Goal: Task Accomplishment & Management: Manage account settings

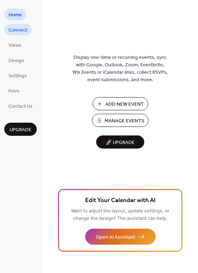
click at [25, 30] on span "Connect" at bounding box center [18, 30] width 19 height 7
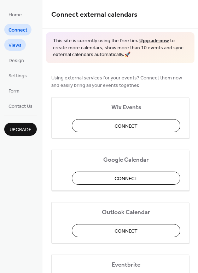
click at [17, 43] on span "Views" at bounding box center [15, 45] width 13 height 7
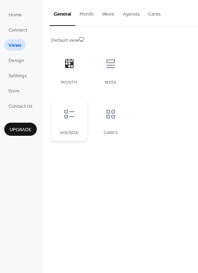
click at [78, 112] on div at bounding box center [69, 113] width 21 height 21
click at [21, 77] on span "Settings" at bounding box center [18, 75] width 18 height 7
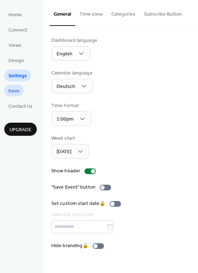
click at [20, 91] on link "Form" at bounding box center [13, 91] width 19 height 12
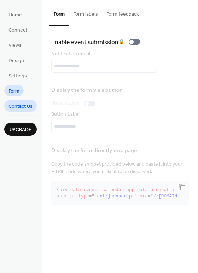
click at [19, 106] on span "Contact Us" at bounding box center [21, 106] width 24 height 7
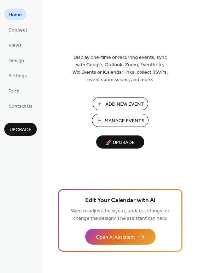
click at [132, 121] on span "Manage Events" at bounding box center [125, 120] width 40 height 7
click at [20, 33] on span "Connect" at bounding box center [18, 30] width 19 height 7
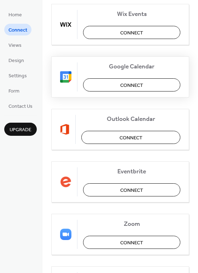
scroll to position [106, 0]
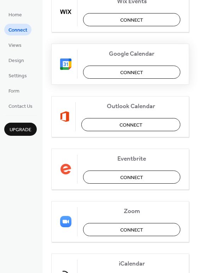
click at [132, 178] on span "Connect" at bounding box center [131, 177] width 23 height 7
click at [114, 179] on div "Eventbrite Connect" at bounding box center [120, 168] width 138 height 41
click at [19, 44] on span "Views" at bounding box center [15, 45] width 13 height 7
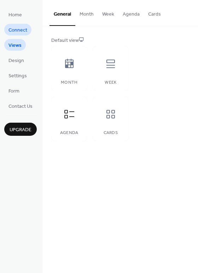
click at [17, 30] on span "Connect" at bounding box center [18, 30] width 19 height 7
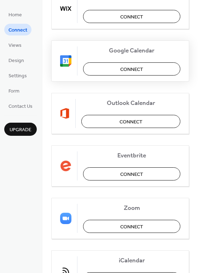
scroll to position [146, 0]
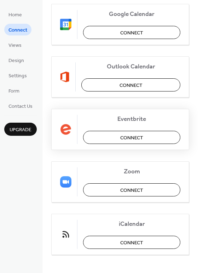
click at [113, 140] on button "Connect" at bounding box center [131, 137] width 97 height 13
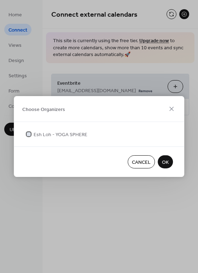
click at [62, 135] on span "Esh Loh - YOGA SPHERE" at bounding box center [61, 134] width 54 height 7
click at [165, 159] on span "OK" at bounding box center [165, 162] width 7 height 7
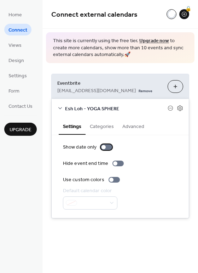
click at [107, 147] on div at bounding box center [106, 147] width 11 height 6
click at [107, 147] on div at bounding box center [109, 147] width 4 height 4
click at [112, 179] on div at bounding box center [111, 179] width 4 height 4
click at [112, 179] on div at bounding box center [114, 180] width 11 height 6
click at [176, 87] on button "Choose Organizers" at bounding box center [176, 86] width 16 height 13
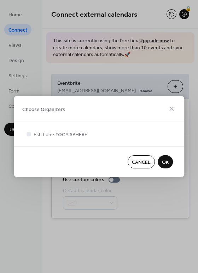
click at [168, 164] on span "OK" at bounding box center [165, 162] width 7 height 7
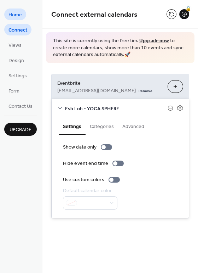
click at [20, 17] on span "Home" at bounding box center [15, 14] width 13 height 7
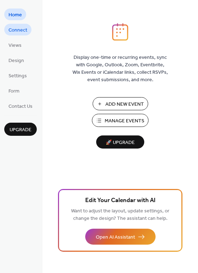
click at [20, 31] on span "Connect" at bounding box center [18, 30] width 19 height 7
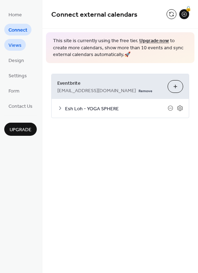
click at [17, 46] on span "Views" at bounding box center [15, 45] width 13 height 7
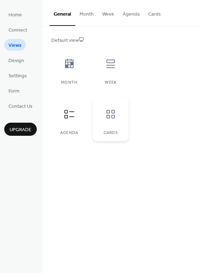
click at [113, 115] on icon at bounding box center [110, 113] width 11 height 11
click at [69, 116] on icon at bounding box center [69, 113] width 11 height 11
click at [96, 116] on div "Cards" at bounding box center [111, 118] width 36 height 45
click at [126, 13] on button "Agenda" at bounding box center [132, 12] width 26 height 25
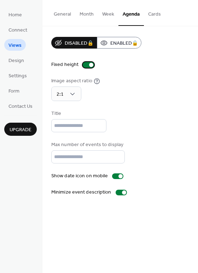
click at [86, 63] on div at bounding box center [88, 65] width 11 height 6
click at [86, 64] on div at bounding box center [86, 65] width 4 height 4
click at [70, 121] on input "text" at bounding box center [78, 125] width 55 height 13
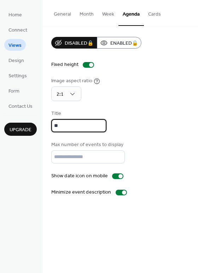
type input "**"
click at [124, 120] on div "Title **" at bounding box center [120, 121] width 138 height 22
drag, startPoint x: 81, startPoint y: 124, endPoint x: 37, endPoint y: 120, distance: 43.7
click at [37, 120] on div "Home Connect Views Design Settings Form Contact Us Upgrade Views Upgrade Genera…" at bounding box center [99, 136] width 198 height 273
click at [159, 11] on button "Cards" at bounding box center [154, 12] width 21 height 25
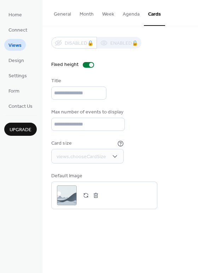
click at [63, 15] on button "General" at bounding box center [63, 12] width 26 height 25
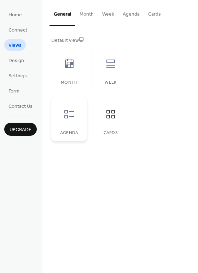
click at [67, 112] on icon at bounding box center [69, 113] width 11 height 11
click at [111, 67] on icon at bounding box center [110, 63] width 11 height 11
click at [69, 68] on icon at bounding box center [69, 63] width 11 height 11
click at [115, 130] on div "Cards" at bounding box center [111, 118] width 36 height 45
click at [20, 60] on span "Design" at bounding box center [17, 60] width 16 height 7
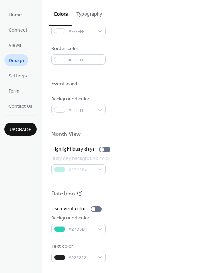
scroll to position [80, 0]
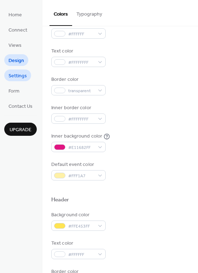
click at [22, 78] on span "Settings" at bounding box center [18, 75] width 18 height 7
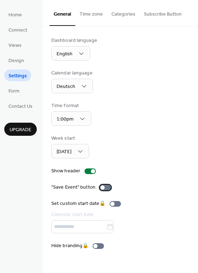
click at [106, 187] on div at bounding box center [105, 188] width 11 height 6
click at [106, 187] on div at bounding box center [108, 187] width 4 height 4
click at [106, 187] on div at bounding box center [105, 188] width 11 height 6
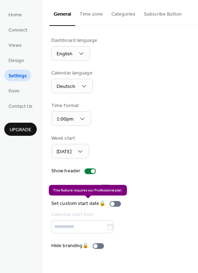
click at [104, 227] on div "Set custom start date 🔒 Calendar start date" at bounding box center [87, 216] width 73 height 33
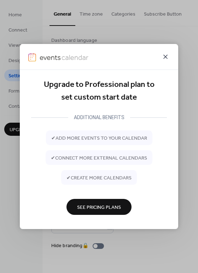
click at [165, 58] on icon at bounding box center [166, 56] width 9 height 9
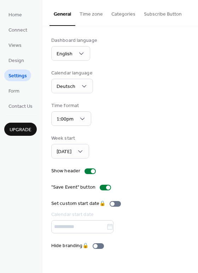
click at [93, 15] on button "Time zone" at bounding box center [91, 12] width 32 height 25
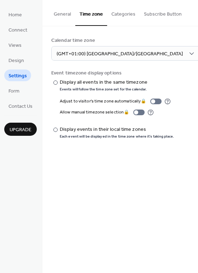
click at [129, 17] on button "Categories" at bounding box center [123, 12] width 33 height 25
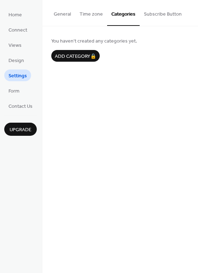
click at [155, 16] on button "Subscribe Button" at bounding box center [163, 12] width 46 height 25
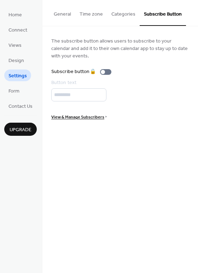
click at [62, 16] on button "General" at bounding box center [63, 12] width 26 height 25
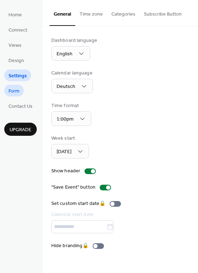
click at [23, 89] on link "Form" at bounding box center [13, 91] width 19 height 12
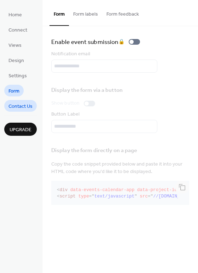
click at [19, 108] on span "Contact Us" at bounding box center [21, 106] width 24 height 7
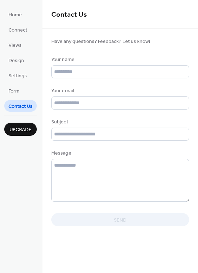
click at [22, 20] on li "Home" at bounding box center [15, 15] width 22 height 12
click at [18, 15] on span "Home" at bounding box center [15, 14] width 13 height 7
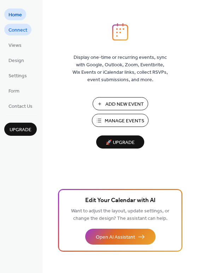
click at [18, 34] on span "Connect" at bounding box center [18, 30] width 19 height 7
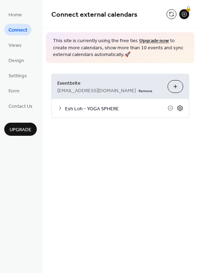
click at [181, 108] on icon at bounding box center [180, 108] width 2 height 2
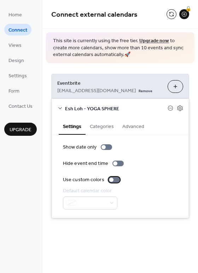
click at [113, 179] on div at bounding box center [114, 180] width 11 height 6
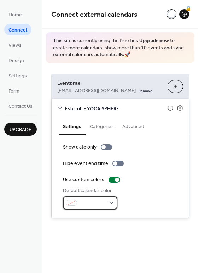
click at [103, 202] on span at bounding box center [93, 202] width 26 height 7
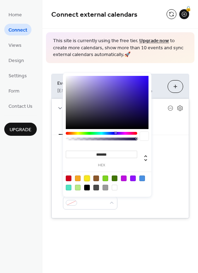
click at [86, 178] on div at bounding box center [87, 178] width 6 height 6
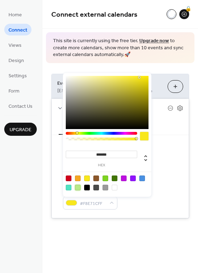
click at [77, 188] on div at bounding box center [78, 188] width 6 height 6
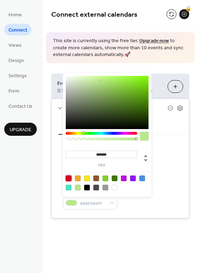
click at [69, 180] on div at bounding box center [69, 178] width 6 height 6
type input "*******"
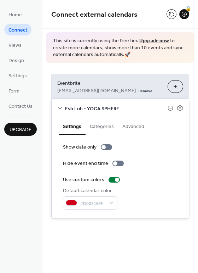
click at [95, 216] on div "Show date only Hide event end time Use custom colors Default calendar color #D0…" at bounding box center [120, 176] width 137 height 83
click at [100, 231] on div "**********" at bounding box center [121, 119] width 156 height 239
click at [106, 125] on button "Categories" at bounding box center [102, 126] width 33 height 16
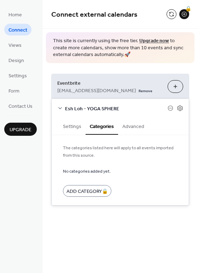
click at [137, 124] on button "Advanced" at bounding box center [133, 126] width 30 height 16
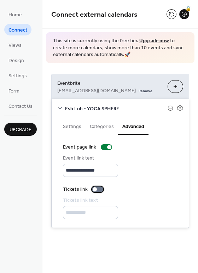
click at [98, 190] on div at bounding box center [97, 189] width 11 height 6
click at [98, 190] on div at bounding box center [100, 189] width 4 height 4
click at [98, 190] on div at bounding box center [97, 189] width 11 height 6
click at [180, 108] on icon at bounding box center [180, 108] width 6 height 6
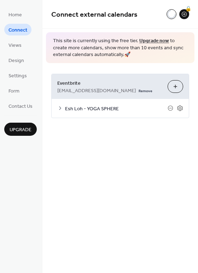
click at [135, 167] on div "**********" at bounding box center [121, 136] width 156 height 273
click at [21, 46] on link "Views" at bounding box center [15, 45] width 22 height 12
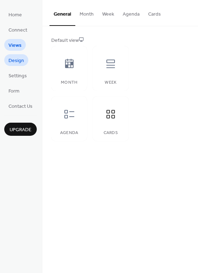
click at [19, 61] on span "Design" at bounding box center [17, 60] width 16 height 7
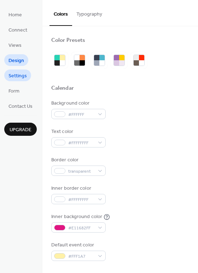
click at [17, 76] on span "Settings" at bounding box center [18, 75] width 18 height 7
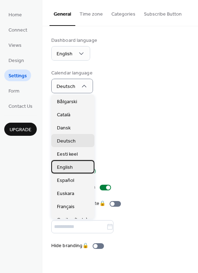
click at [70, 167] on span "English" at bounding box center [65, 167] width 16 height 7
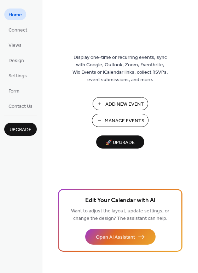
click at [19, 31] on span "Connect" at bounding box center [18, 30] width 19 height 7
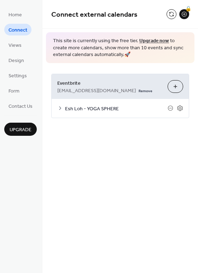
click at [16, 30] on span "Connect" at bounding box center [18, 30] width 19 height 7
click at [21, 49] on span "Views" at bounding box center [15, 45] width 13 height 7
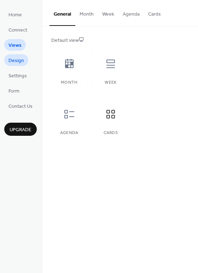
click at [19, 60] on span "Design" at bounding box center [17, 60] width 16 height 7
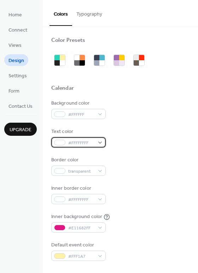
click at [72, 141] on span "#FFFFFFFF" at bounding box center [81, 142] width 26 height 7
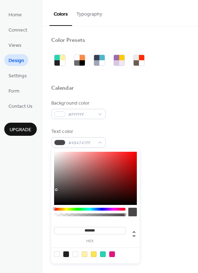
type input "*******"
drag, startPoint x: 57, startPoint y: 190, endPoint x: 51, endPoint y: 212, distance: 22.6
click at [51, 212] on div "******* hex" at bounding box center [95, 206] width 89 height 114
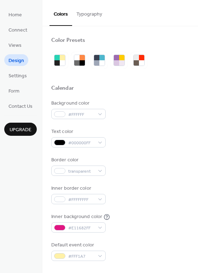
click at [36, 215] on div "Home Connect Views Design Settings Form Contact Us Upgrade" at bounding box center [21, 136] width 43 height 273
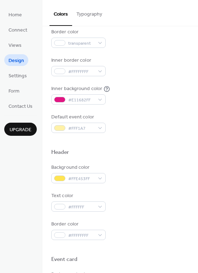
scroll to position [180, 0]
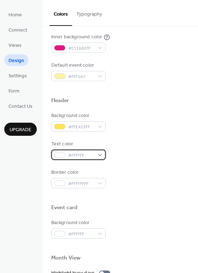
click at [63, 155] on div at bounding box center [59, 155] width 11 height 6
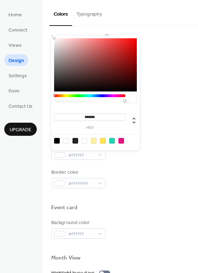
click at [58, 139] on div at bounding box center [57, 141] width 6 height 6
type input "*******"
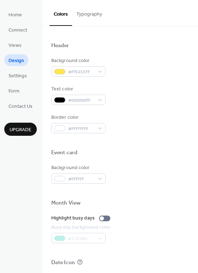
click at [145, 212] on div at bounding box center [120, 212] width 138 height 6
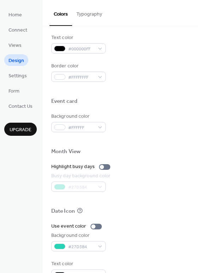
scroll to position [303, 0]
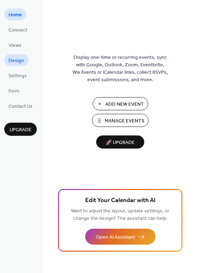
click at [18, 62] on span "Design" at bounding box center [17, 60] width 16 height 7
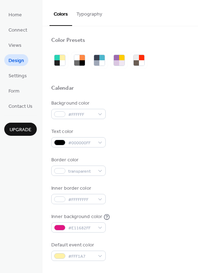
click at [89, 15] on button "Typography" at bounding box center [89, 12] width 34 height 25
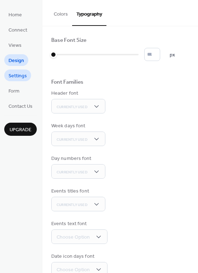
click at [18, 73] on span "Settings" at bounding box center [18, 75] width 18 height 7
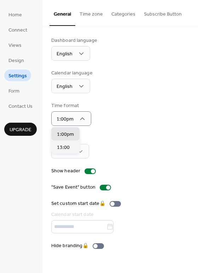
click at [107, 126] on div "Dashboard language English Calendar language English Time format 1:00pm Week st…" at bounding box center [120, 143] width 138 height 213
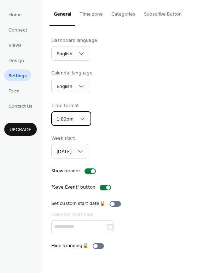
click at [77, 114] on div "1:00pm" at bounding box center [71, 118] width 40 height 15
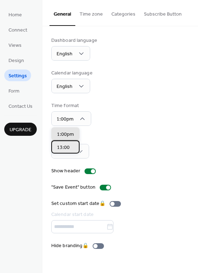
click at [66, 146] on span "13:00" at bounding box center [63, 147] width 13 height 7
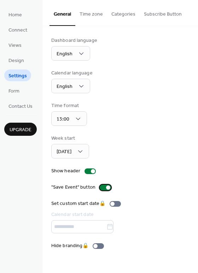
click at [106, 187] on div at bounding box center [108, 187] width 4 height 4
click at [94, 13] on button "Time zone" at bounding box center [91, 12] width 32 height 25
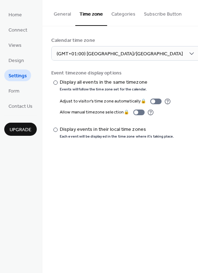
click at [120, 15] on button "Categories" at bounding box center [123, 12] width 33 height 25
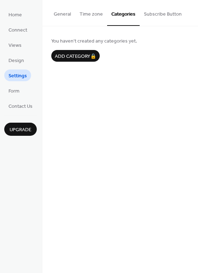
click at [148, 14] on button "Subscribe Button" at bounding box center [163, 12] width 46 height 25
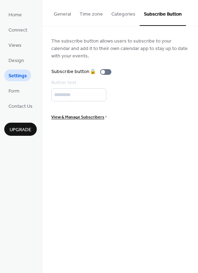
click at [68, 16] on button "General" at bounding box center [63, 12] width 26 height 25
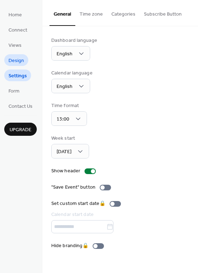
click at [18, 60] on span "Design" at bounding box center [17, 60] width 16 height 7
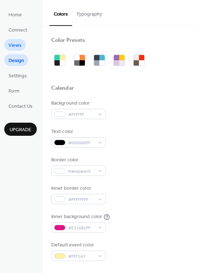
click at [17, 46] on span "Views" at bounding box center [15, 45] width 13 height 7
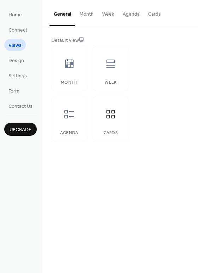
click at [153, 15] on button "Cards" at bounding box center [154, 12] width 21 height 25
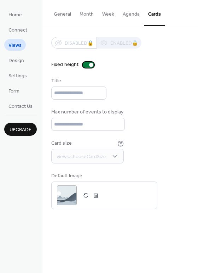
click at [88, 66] on div at bounding box center [88, 65] width 11 height 6
click at [87, 66] on div at bounding box center [88, 65] width 11 height 6
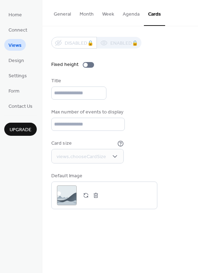
click at [128, 99] on div "Title" at bounding box center [120, 88] width 138 height 22
click at [89, 65] on div at bounding box center [88, 65] width 11 height 6
click at [112, 77] on div "Disabled 🔒 Enabled 🔒 Fixed height Title Max number of events to display ** Card…" at bounding box center [120, 123] width 138 height 172
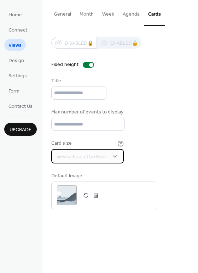
click at [109, 155] on div "views.chooseCardSize" at bounding box center [87, 156] width 73 height 15
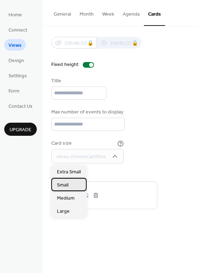
click at [64, 182] on span "Small" at bounding box center [63, 184] width 12 height 7
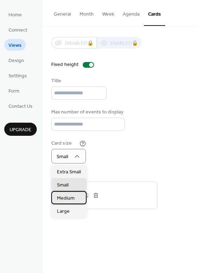
click at [66, 198] on span "Medium" at bounding box center [66, 197] width 18 height 7
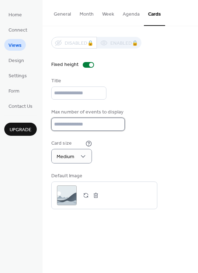
click at [70, 129] on input "**" at bounding box center [88, 124] width 74 height 13
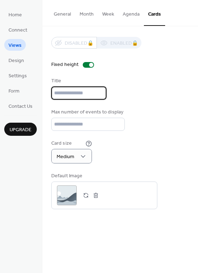
click at [72, 91] on input "text" at bounding box center [78, 92] width 55 height 13
type input "***"
click at [127, 84] on div "Title" at bounding box center [120, 88] width 138 height 22
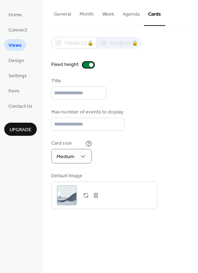
click at [90, 64] on div at bounding box center [91, 65] width 4 height 4
click at [90, 64] on div at bounding box center [88, 65] width 11 height 6
click at [130, 15] on button "Agenda" at bounding box center [132, 12] width 26 height 25
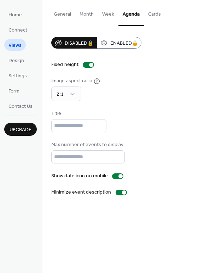
click at [105, 13] on button "Week" at bounding box center [108, 12] width 21 height 25
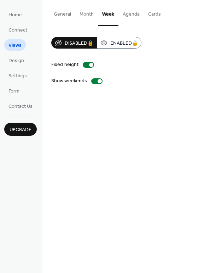
click at [87, 14] on button "Month" at bounding box center [86, 12] width 23 height 25
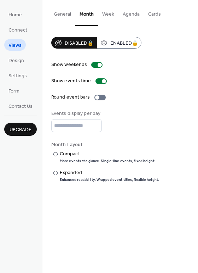
click at [63, 17] on button "General" at bounding box center [63, 12] width 26 height 25
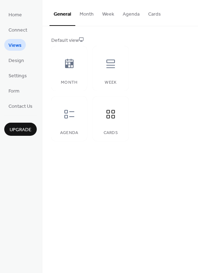
drag, startPoint x: 153, startPoint y: 15, endPoint x: 152, endPoint y: 69, distance: 53.9
click at [152, 69] on div "General Month Week Agenda Cards Default view Month Week Agenda Cards Disabled 🔒…" at bounding box center [121, 76] width 156 height 152
click at [61, 123] on div at bounding box center [69, 113] width 21 height 21
click at [109, 118] on icon at bounding box center [110, 113] width 11 height 11
click at [154, 15] on button "Cards" at bounding box center [154, 12] width 21 height 25
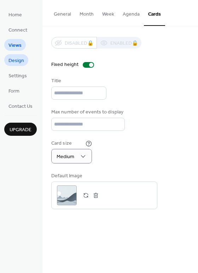
click at [18, 64] on span "Design" at bounding box center [17, 60] width 16 height 7
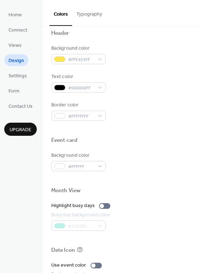
scroll to position [299, 0]
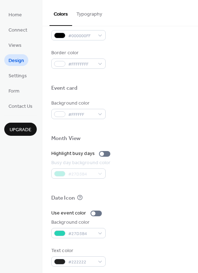
click at [75, 174] on div "#27D3B4" at bounding box center [81, 173] width 61 height 10
click at [105, 154] on div at bounding box center [104, 154] width 11 height 6
click at [101, 155] on div at bounding box center [104, 154] width 11 height 6
click at [93, 213] on div at bounding box center [93, 213] width 4 height 4
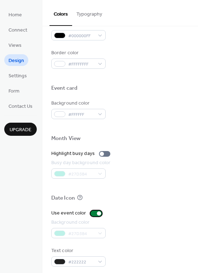
click at [93, 213] on div at bounding box center [96, 213] width 11 height 6
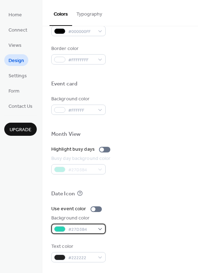
click at [101, 228] on div "#27D3B4" at bounding box center [78, 229] width 55 height 10
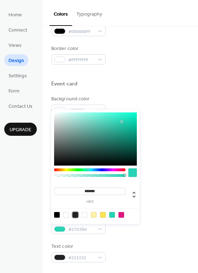
click at [75, 215] on div at bounding box center [76, 215] width 6 height 6
type input "*******"
click at [117, 238] on div "Use event color Background color #222222FF Text color #222222" at bounding box center [120, 233] width 138 height 57
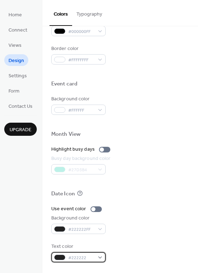
click at [102, 256] on div "#222222" at bounding box center [78, 257] width 55 height 10
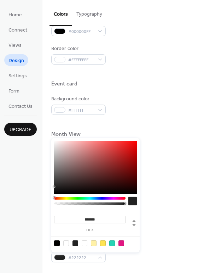
click at [66, 243] on div at bounding box center [66, 243] width 6 height 6
type input "*"
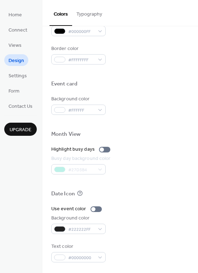
click at [162, 181] on div at bounding box center [120, 182] width 138 height 16
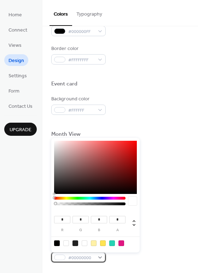
click at [95, 256] on div "#00000000" at bounding box center [78, 257] width 55 height 10
click at [84, 243] on div at bounding box center [85, 243] width 6 height 6
type input "***"
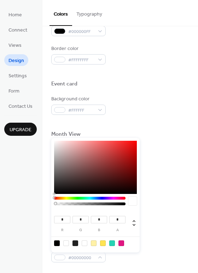
type input "*"
click at [164, 238] on div "Use event color Background color #222222FF Text color #FFFFFFFF" at bounding box center [120, 233] width 138 height 57
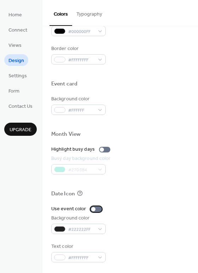
click at [96, 209] on div at bounding box center [96, 209] width 11 height 6
click at [94, 209] on div at bounding box center [96, 209] width 11 height 6
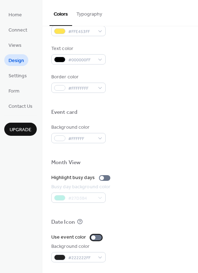
scroll to position [275, 0]
click at [22, 76] on span "Settings" at bounding box center [18, 75] width 18 height 7
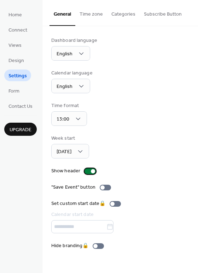
click at [91, 170] on div at bounding box center [93, 171] width 4 height 4
click at [17, 90] on span "Form" at bounding box center [14, 90] width 11 height 7
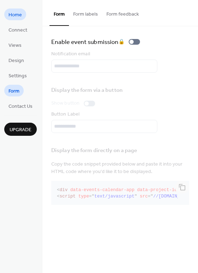
click at [21, 15] on span "Home" at bounding box center [15, 14] width 13 height 7
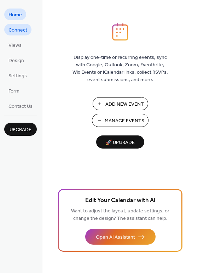
click at [20, 31] on span "Connect" at bounding box center [18, 30] width 19 height 7
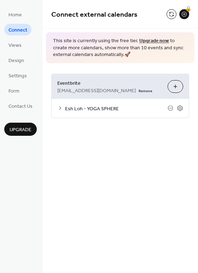
click at [60, 108] on icon at bounding box center [60, 108] width 6 height 6
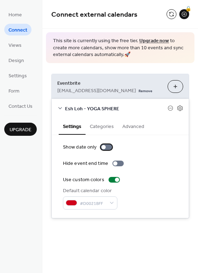
click at [104, 146] on div at bounding box center [104, 147] width 4 height 4
click at [95, 245] on div "**********" at bounding box center [121, 136] width 156 height 273
click at [107, 147] on div at bounding box center [109, 147] width 4 height 4
click at [112, 234] on div "**********" at bounding box center [121, 119] width 156 height 239
click at [107, 147] on div at bounding box center [106, 147] width 11 height 6
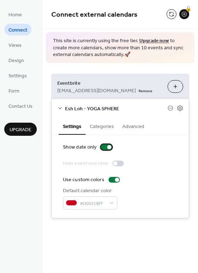
click at [106, 148] on div at bounding box center [106, 147] width 11 height 6
click at [118, 164] on div at bounding box center [118, 163] width 11 height 6
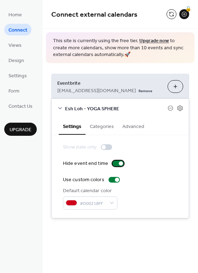
click at [117, 163] on div at bounding box center [118, 163] width 11 height 6
click at [115, 181] on div at bounding box center [117, 179] width 4 height 4
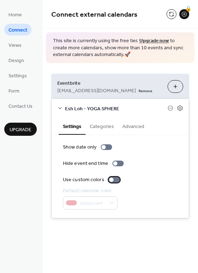
click at [115, 181] on div at bounding box center [114, 180] width 11 height 6
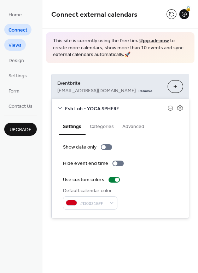
click at [15, 49] on span "Views" at bounding box center [15, 45] width 13 height 7
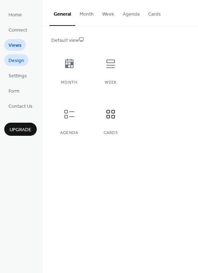
click at [20, 58] on span "Design" at bounding box center [17, 60] width 16 height 7
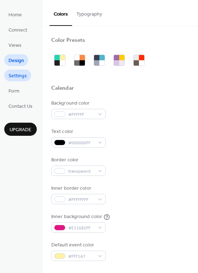
click at [17, 77] on span "Settings" at bounding box center [18, 75] width 18 height 7
